Goal: Task Accomplishment & Management: Use online tool/utility

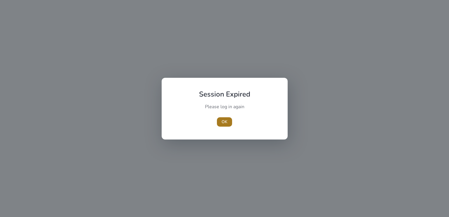
click at [223, 122] on span "OK" at bounding box center [225, 122] width 6 height 6
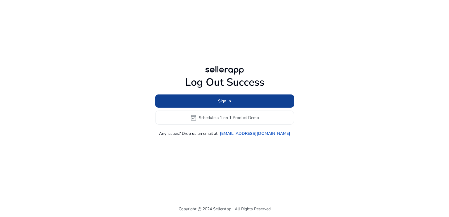
click at [232, 104] on span at bounding box center [224, 101] width 139 height 14
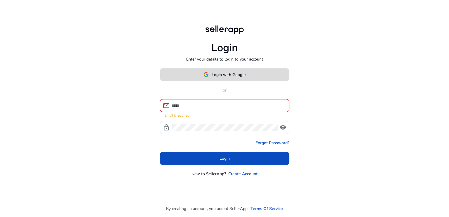
click at [244, 78] on span "Login with Google" at bounding box center [229, 75] width 34 height 6
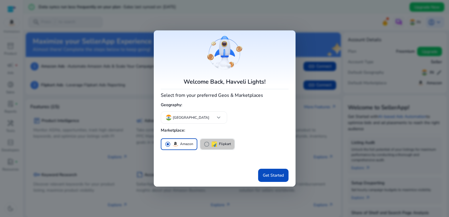
click at [208, 145] on span "radio_button_unchecked" at bounding box center [207, 144] width 6 height 6
click at [184, 142] on p "Amazon" at bounding box center [186, 144] width 13 height 6
click at [275, 176] on span "Get Started" at bounding box center [273, 175] width 21 height 6
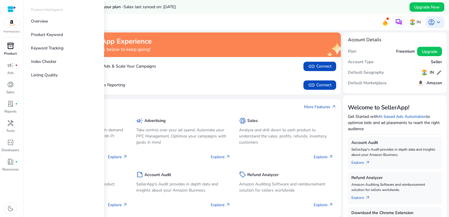
click at [12, 45] on span "inventory_2" at bounding box center [10, 45] width 7 height 7
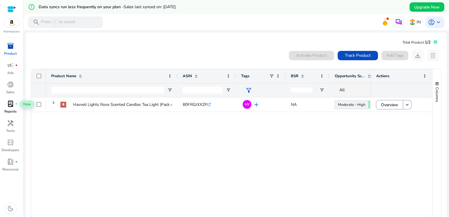
click at [13, 104] on span "lab_profile" at bounding box center [10, 103] width 7 height 7
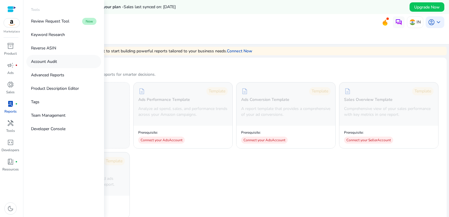
click at [82, 62] on link "Account Audit" at bounding box center [63, 61] width 75 height 13
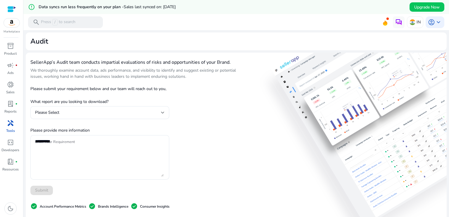
click at [174, 77] on p "We thoroughly examine account data, ads performance, and visibility to identify…" at bounding box center [134, 73] width 208 height 12
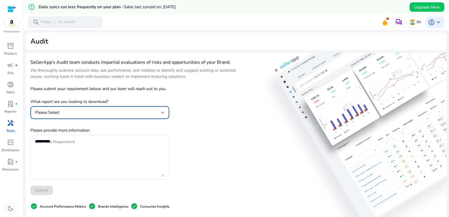
click at [155, 111] on div "Please Select" at bounding box center [98, 112] width 126 height 6
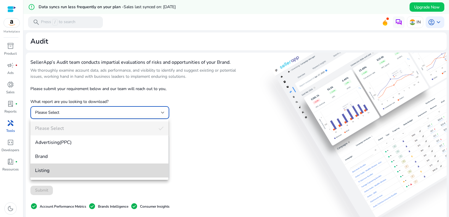
click at [112, 173] on span "Listing" at bounding box center [99, 170] width 129 height 6
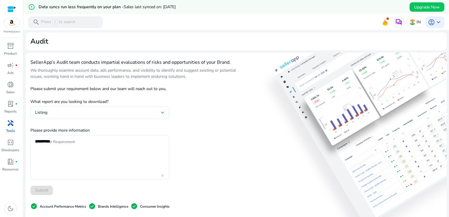
click at [193, 140] on div "SellerApp’s Audit team conducts impartial evaluations of risks and opportunitie…" at bounding box center [134, 184] width 208 height 254
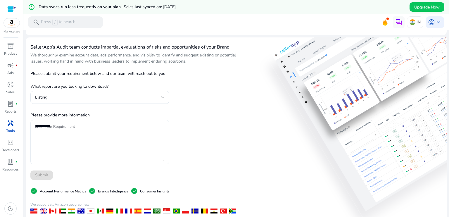
scroll to position [15, 0]
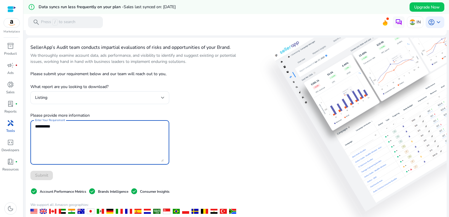
click at [124, 132] on textarea "Enter Your Requirement" at bounding box center [99, 142] width 129 height 39
click at [50, 126] on textarea "Enter Your Requirement" at bounding box center [99, 142] width 129 height 39
type textarea "**********"
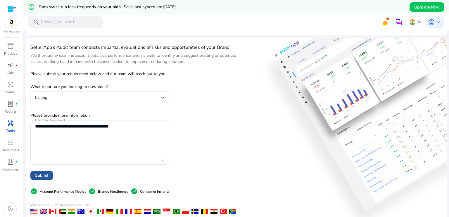
click at [47, 177] on span "Submit" at bounding box center [41, 175] width 13 height 6
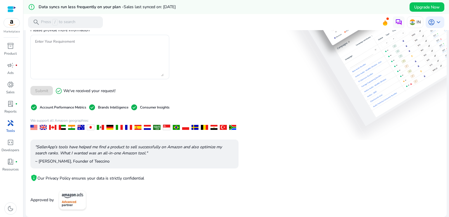
scroll to position [0, 0]
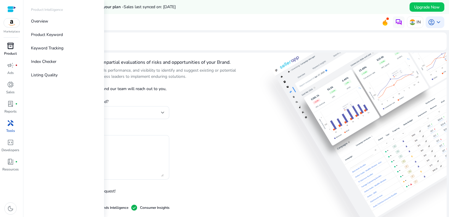
click at [11, 44] on span "inventory_2" at bounding box center [10, 45] width 7 height 7
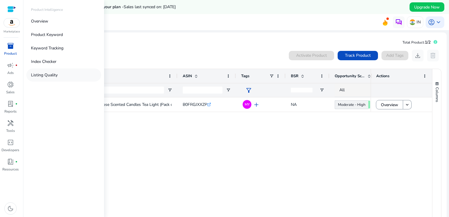
click at [49, 76] on p "Listing Quality" at bounding box center [44, 75] width 27 height 6
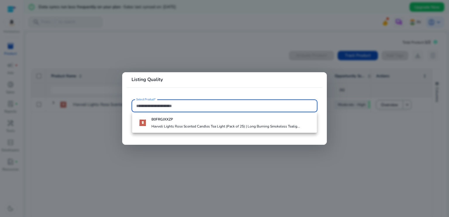
click at [79, 149] on div at bounding box center [224, 108] width 449 height 217
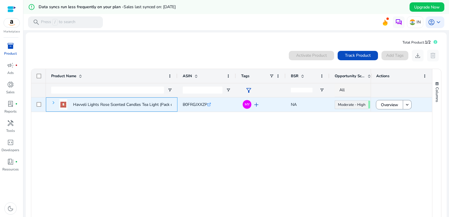
click at [54, 103] on span at bounding box center [53, 102] width 5 height 5
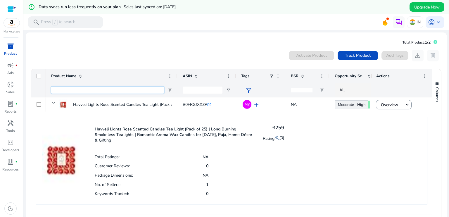
click at [65, 90] on input "Product Name Filter Input" at bounding box center [107, 90] width 113 height 7
click at [56, 90] on input "Product Name Filter Input" at bounding box center [107, 90] width 113 height 7
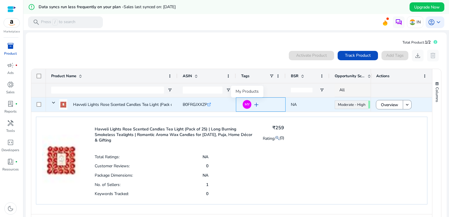
click at [245, 103] on span "MY" at bounding box center [247, 105] width 5 height 4
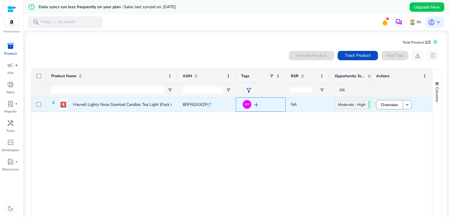
click at [245, 103] on span "MY" at bounding box center [247, 105] width 5 height 4
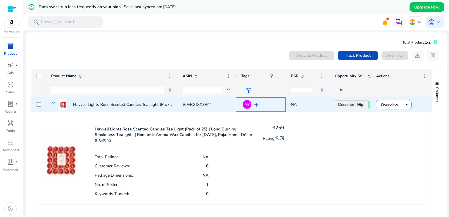
click at [245, 103] on span "MY" at bounding box center [247, 105] width 5 height 4
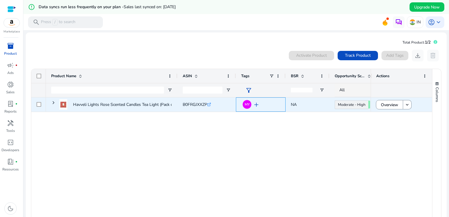
click at [257, 104] on span "add" at bounding box center [256, 104] width 7 height 7
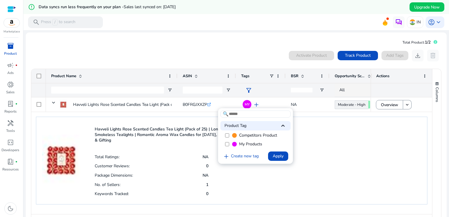
click at [309, 112] on div at bounding box center [224, 108] width 449 height 217
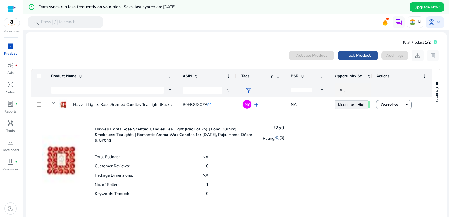
click at [346, 53] on span "Track Product" at bounding box center [358, 55] width 26 height 6
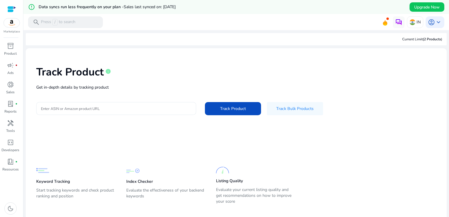
click at [108, 104] on div at bounding box center [116, 108] width 151 height 13
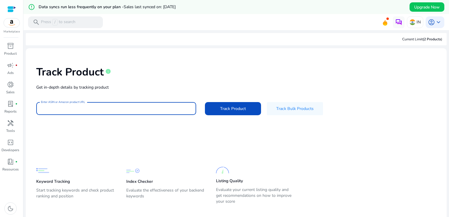
drag, startPoint x: 108, startPoint y: 104, endPoint x: 89, endPoint y: 107, distance: 18.7
click at [89, 107] on input "Enter ASIN or Amazon product URL" at bounding box center [116, 108] width 151 height 6
paste input "**********"
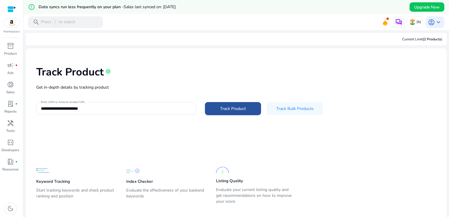
click at [235, 108] on span "Track Product" at bounding box center [233, 109] width 26 height 6
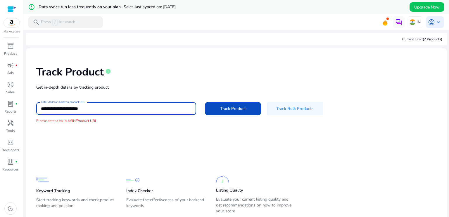
click at [169, 108] on input "**********" at bounding box center [116, 108] width 151 height 6
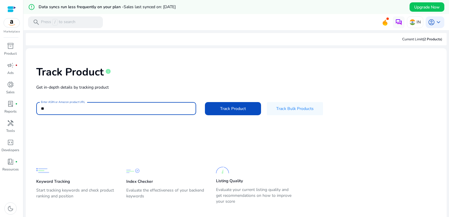
type input "*"
click at [97, 108] on input "Enter ASIN or Amazon product URL" at bounding box center [116, 108] width 151 height 6
paste input "**********"
type input "**********"
click at [205, 102] on button "Track Product" at bounding box center [233, 108] width 56 height 13
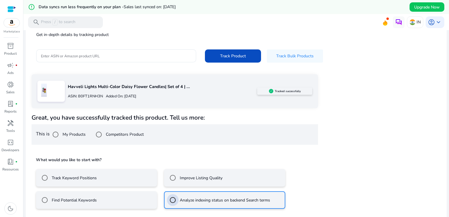
scroll to position [78, 0]
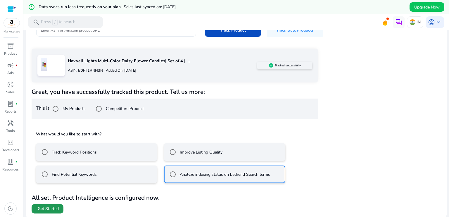
click at [47, 204] on span at bounding box center [48, 209] width 32 height 14
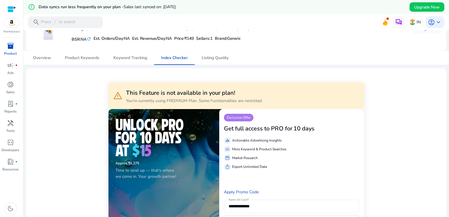
scroll to position [36, 0]
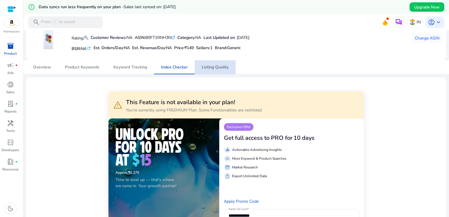
click at [219, 66] on span "Listing Quality" at bounding box center [215, 67] width 27 height 4
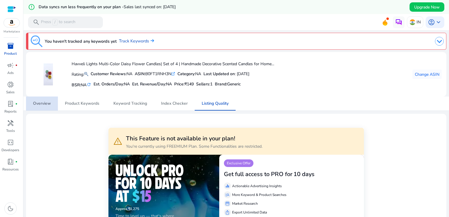
click at [47, 103] on span "Overview" at bounding box center [42, 103] width 18 height 4
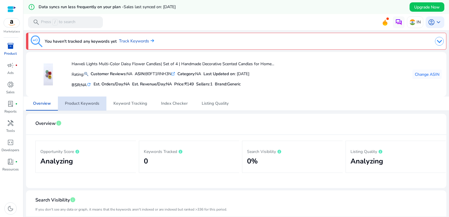
click at [84, 104] on span "Product Keywords" at bounding box center [82, 103] width 35 height 4
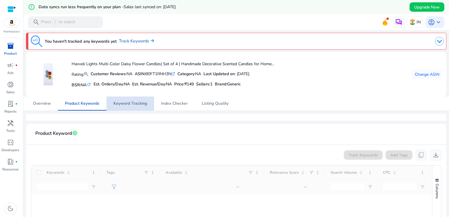
click at [129, 108] on span "Keyword Tracking" at bounding box center [130, 104] width 34 height 14
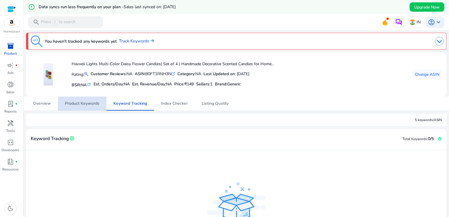
click at [77, 101] on span "Product Keywords" at bounding box center [82, 103] width 35 height 4
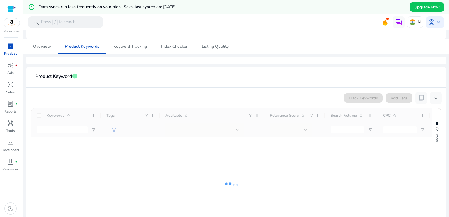
scroll to position [56, 0]
click at [51, 49] on link "Overview" at bounding box center [42, 47] width 32 height 14
